Goal: Information Seeking & Learning: Find specific page/section

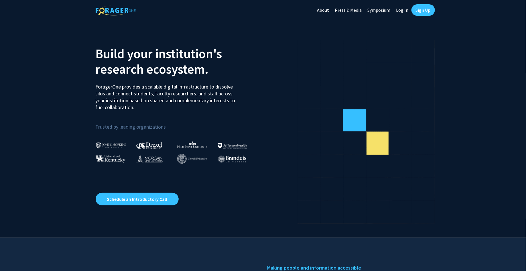
click at [405, 13] on link "Log In" at bounding box center [402, 10] width 18 height 20
select select
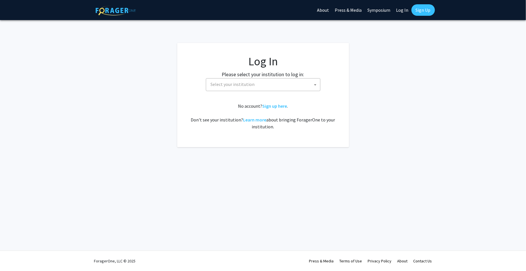
click at [270, 86] on span "Select your institution" at bounding box center [264, 84] width 112 height 12
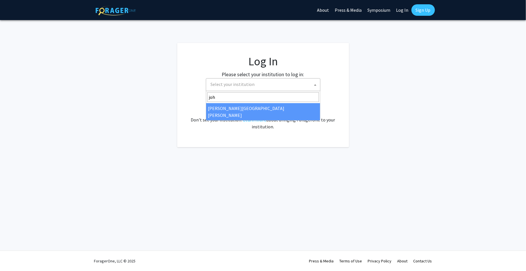
type input "joh"
select select "1"
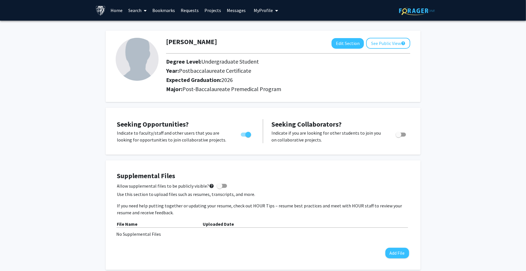
click at [135, 10] on link "Search" at bounding box center [137, 10] width 24 height 20
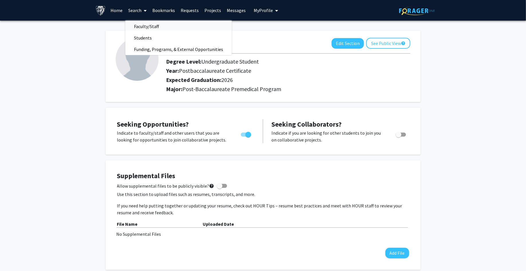
click at [137, 24] on span "Faculty/Staff" at bounding box center [146, 26] width 42 height 11
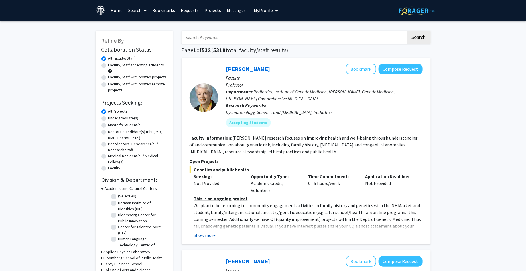
click at [200, 235] on button "Show more" at bounding box center [205, 235] width 22 height 7
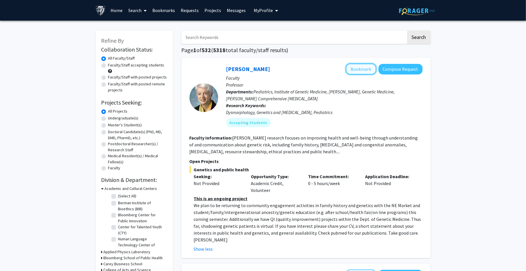
click at [357, 65] on button "Bookmark" at bounding box center [361, 69] width 30 height 11
click at [232, 38] on input "Search Keywords" at bounding box center [294, 37] width 225 height 13
type input "shadow"
click at [407, 31] on button "Search" at bounding box center [418, 37] width 23 height 13
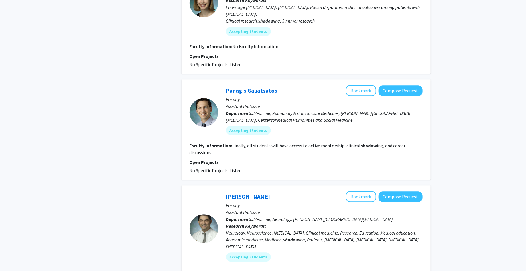
scroll to position [609, 0]
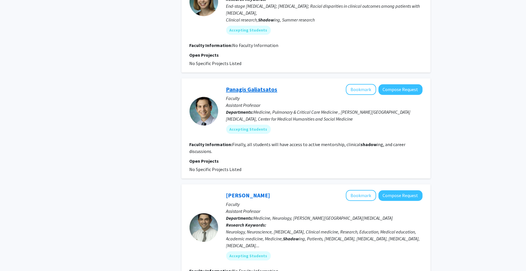
click at [253, 87] on link "Panagis Galiatsatos" at bounding box center [251, 89] width 51 height 7
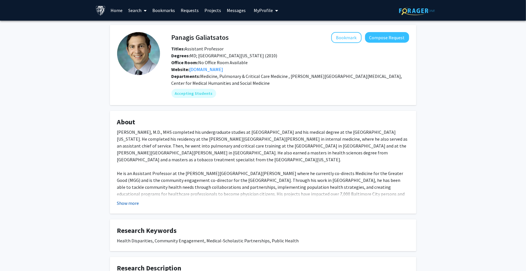
click at [127, 202] on button "Show more" at bounding box center [128, 203] width 22 height 7
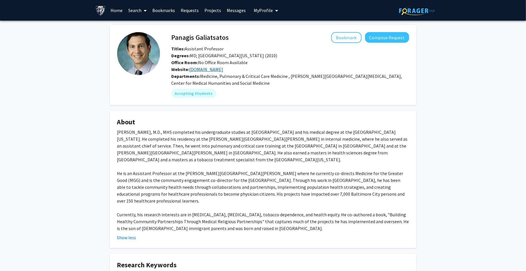
click at [202, 66] on link "medicineforthegreatergood.org" at bounding box center [207, 69] width 34 height 6
click at [348, 38] on button "Bookmark" at bounding box center [346, 37] width 30 height 11
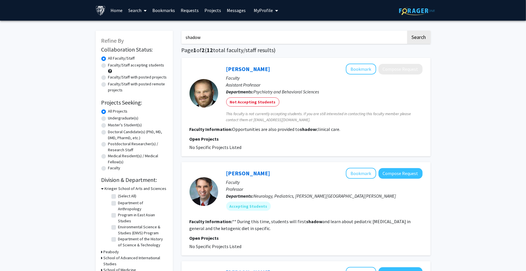
click at [309, 33] on input "shadow" at bounding box center [294, 37] width 225 height 13
click at [407, 31] on button "Search" at bounding box center [418, 37] width 23 height 13
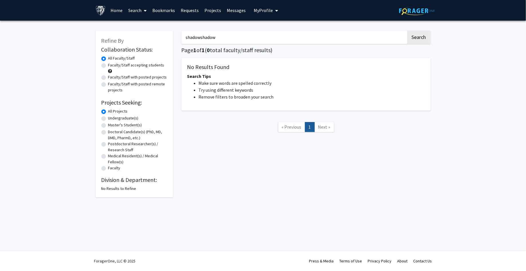
click at [300, 32] on input "shadowshadow" at bounding box center [294, 37] width 225 height 13
click at [407, 31] on button "Search" at bounding box center [418, 37] width 23 height 13
click at [295, 36] on input "shdaow" at bounding box center [294, 37] width 225 height 13
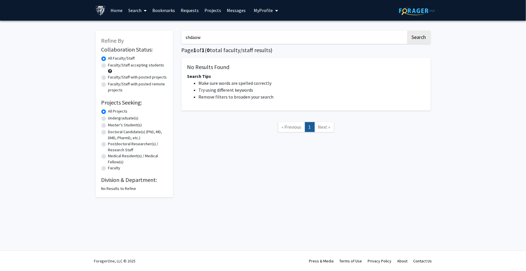
click at [295, 36] on input "shdaow" at bounding box center [294, 37] width 225 height 13
click at [407, 31] on button "Search" at bounding box center [418, 37] width 23 height 13
click at [293, 38] on input "shdaow" at bounding box center [294, 37] width 225 height 13
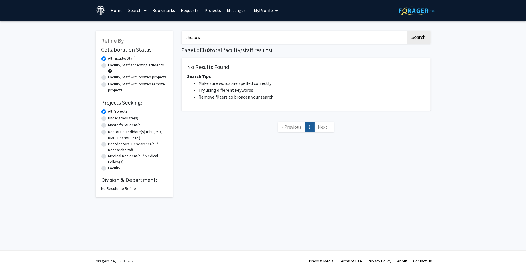
click at [293, 38] on input "shdaow" at bounding box center [294, 37] width 225 height 13
click at [407, 31] on button "Search" at bounding box center [418, 37] width 23 height 13
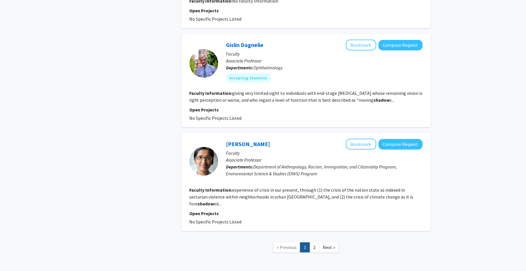
scroll to position [894, 0]
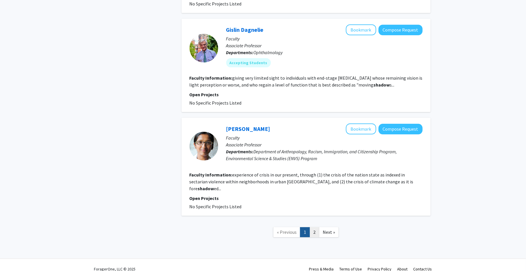
click at [316, 227] on link "2" at bounding box center [314, 232] width 10 height 10
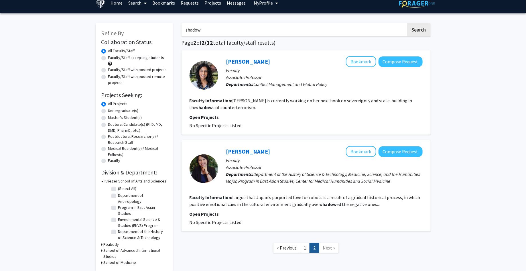
scroll to position [8, 0]
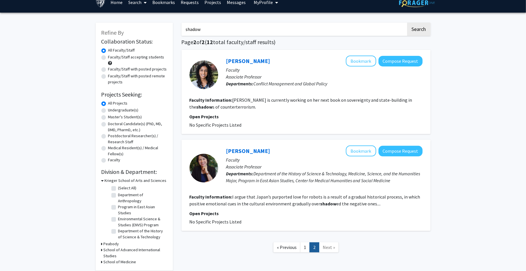
click at [356, 25] on input "shadow" at bounding box center [294, 29] width 225 height 13
type input "clinical"
click at [407, 23] on button "Search" at bounding box center [418, 29] width 23 height 13
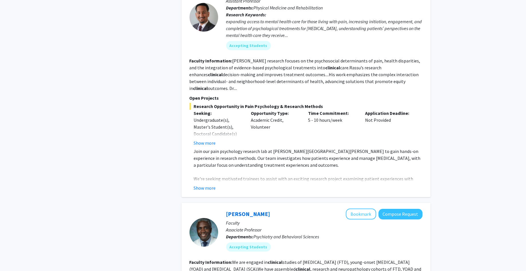
scroll to position [1918, 0]
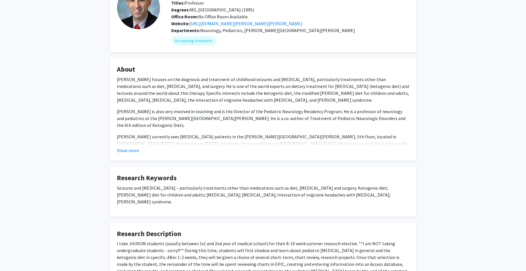
scroll to position [214, 0]
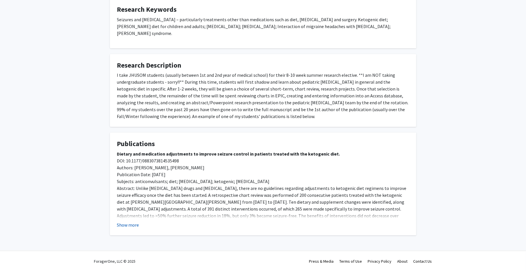
click at [132, 223] on button "Show more" at bounding box center [128, 224] width 22 height 7
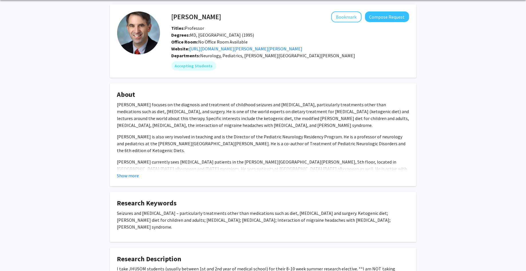
scroll to position [21, 0]
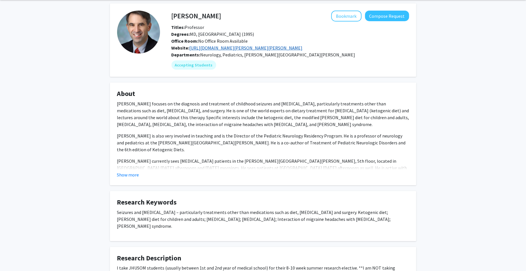
click at [303, 46] on link "[URL][DOMAIN_NAME][PERSON_NAME][PERSON_NAME]" at bounding box center [246, 48] width 113 height 6
click at [133, 178] on button "Show more" at bounding box center [128, 174] width 22 height 7
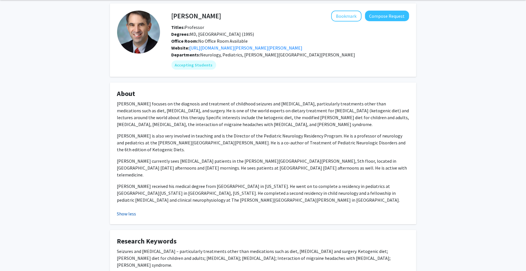
scroll to position [193, 0]
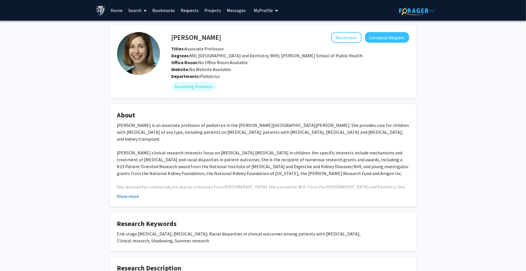
click at [134, 200] on button "Show more" at bounding box center [128, 196] width 22 height 7
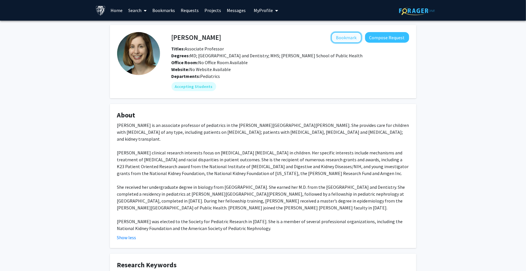
click at [352, 38] on button "Bookmark" at bounding box center [346, 37] width 30 height 11
